Goal: Information Seeking & Learning: Find contact information

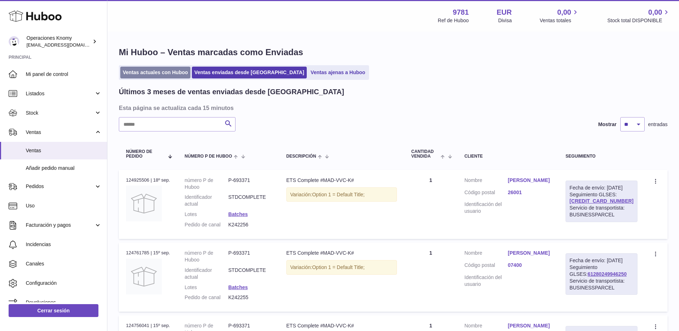
click at [137, 69] on link "Ventas actuales con Huboo" at bounding box center [155, 73] width 70 height 12
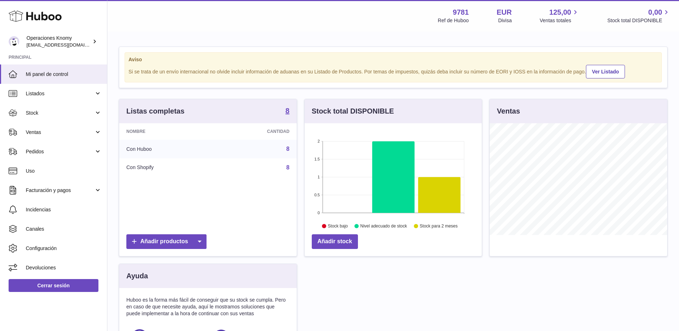
scroll to position [112, 177]
click at [44, 134] on span "Ventas" at bounding box center [60, 132] width 68 height 7
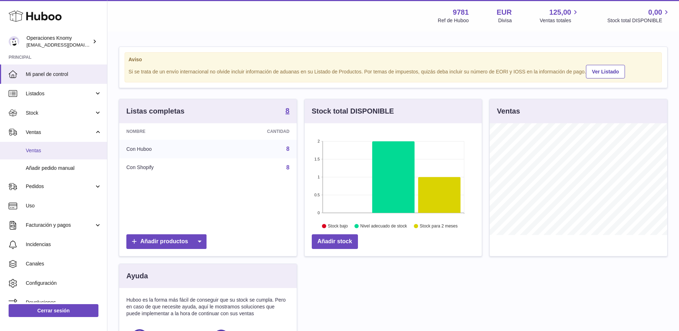
click at [47, 149] on span "Ventas" at bounding box center [64, 150] width 76 height 7
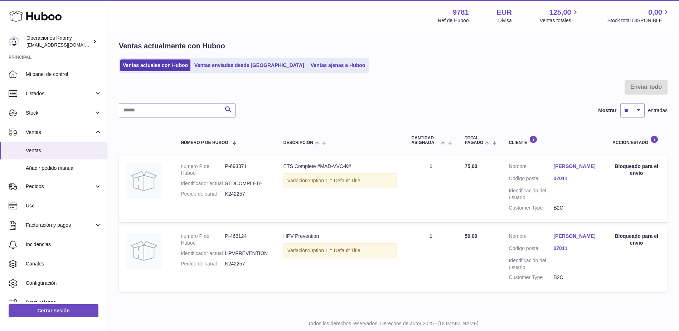
scroll to position [36, 0]
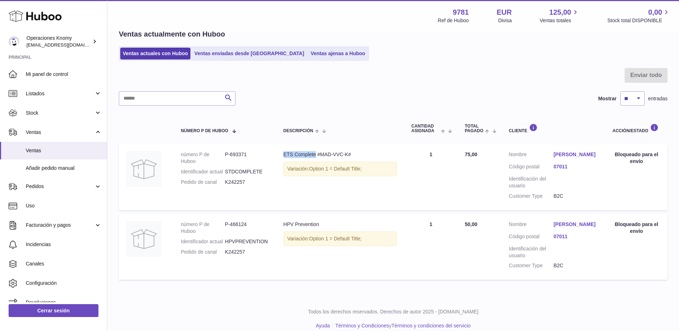
drag, startPoint x: 289, startPoint y: 155, endPoint x: 317, endPoint y: 155, distance: 27.9
click at [317, 155] on td "Descripción ETS Complete #MAD-VVC-K# Variación: Option 1 = Default Title;" at bounding box center [340, 177] width 128 height 66
copy div "ETS Complete"
drag, startPoint x: 282, startPoint y: 228, endPoint x: 318, endPoint y: 227, distance: 36.6
click at [318, 227] on td "Descripción HPV Prevention Variación: Option 1 = Default Title;" at bounding box center [340, 247] width 128 height 66
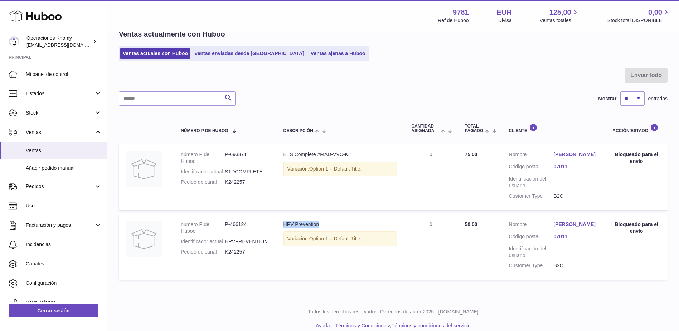
copy div "HPV Prevention"
click at [569, 154] on link "[PERSON_NAME]" at bounding box center [576, 154] width 45 height 7
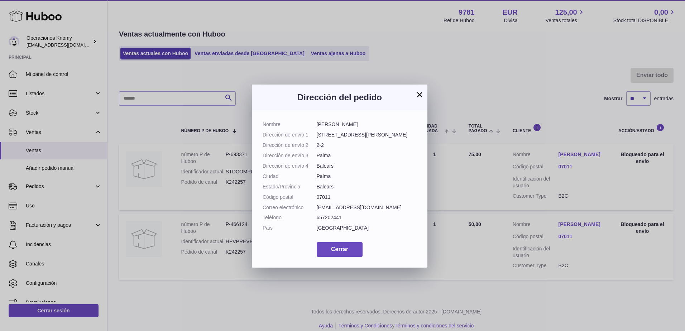
drag, startPoint x: 361, startPoint y: 125, endPoint x: 308, endPoint y: 124, distance: 53.4
click at [308, 124] on dl "Nombre [PERSON_NAME] Dirección de envío 1 [STREET_ADDRESS][PERSON_NAME] Direcci…" at bounding box center [339, 178] width 154 height 114
copy dl "[PERSON_NAME]"
drag, startPoint x: 386, startPoint y: 209, endPoint x: 315, endPoint y: 209, distance: 70.9
click at [315, 209] on dl "Nombre [PERSON_NAME] Dirección de envío 1 [STREET_ADDRESS][PERSON_NAME] Direcci…" at bounding box center [339, 178] width 154 height 114
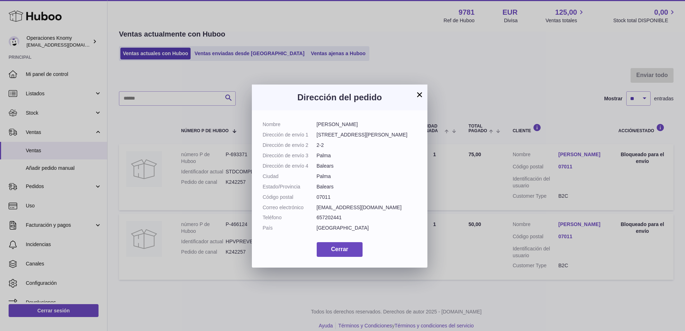
copy dl "Correo electrónico [EMAIL_ADDRESS][DOMAIN_NAME]"
click at [420, 96] on button "×" at bounding box center [419, 94] width 9 height 9
